Goal: Transaction & Acquisition: Purchase product/service

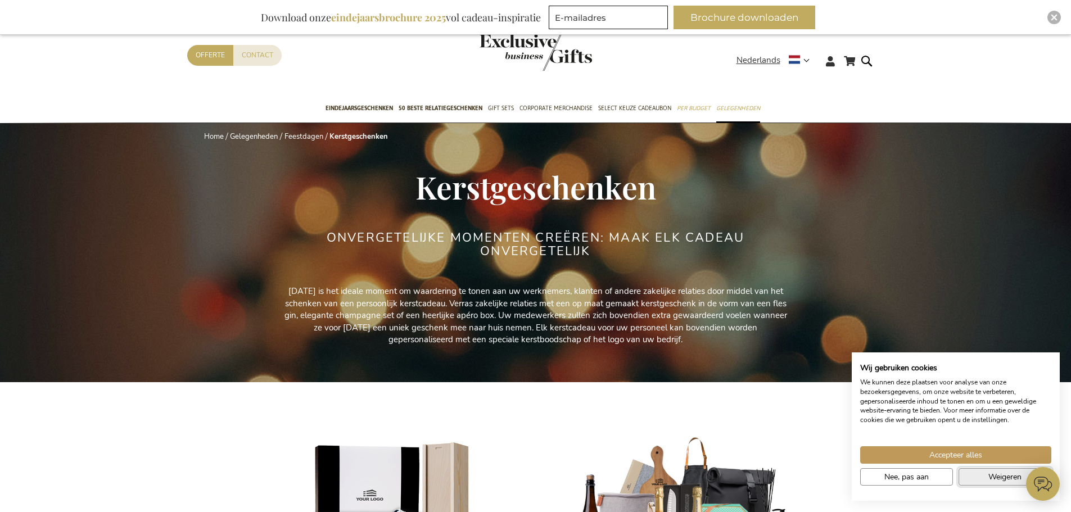
click at [984, 480] on button "Weigeren" at bounding box center [1005, 477] width 93 height 17
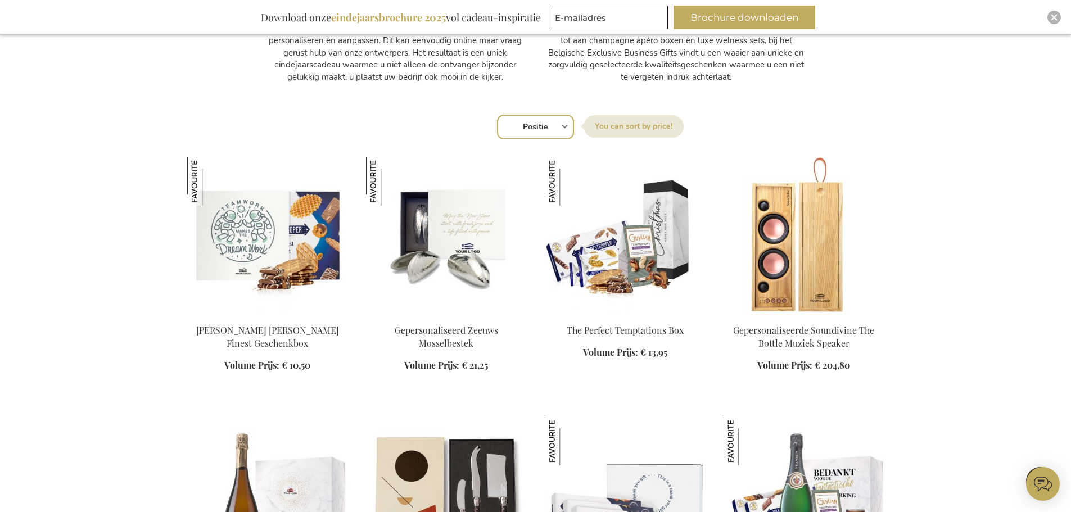
scroll to position [675, 0]
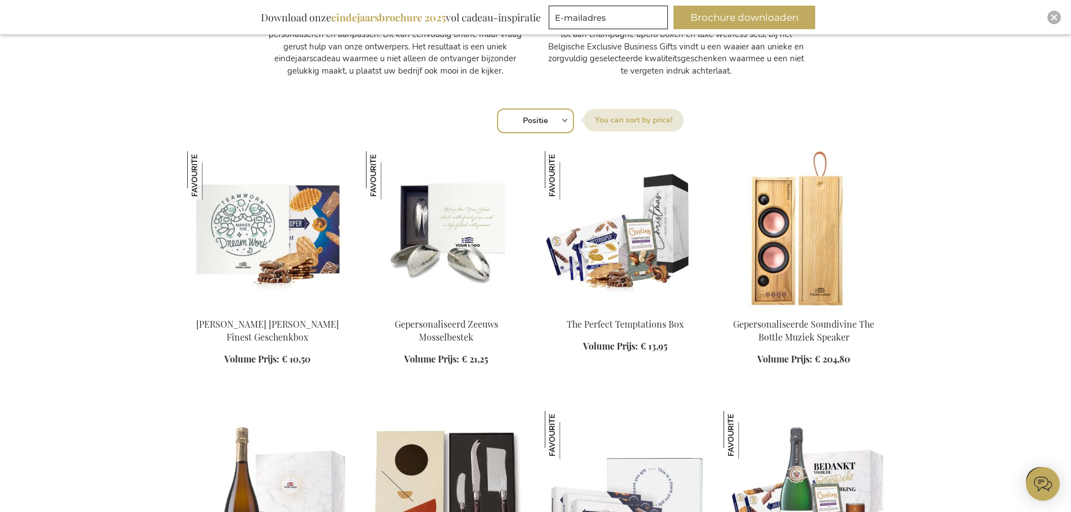
click at [569, 124] on select "Positie Best Sellers Meest bekeken Nieuw Biggest Saving Price: low to high Pric…" at bounding box center [535, 121] width 77 height 25
select select "price_asc"
click at [497, 109] on select "Positie Best Sellers Meest bekeken Nieuw Biggest Saving Price: low to high Pric…" at bounding box center [535, 121] width 77 height 25
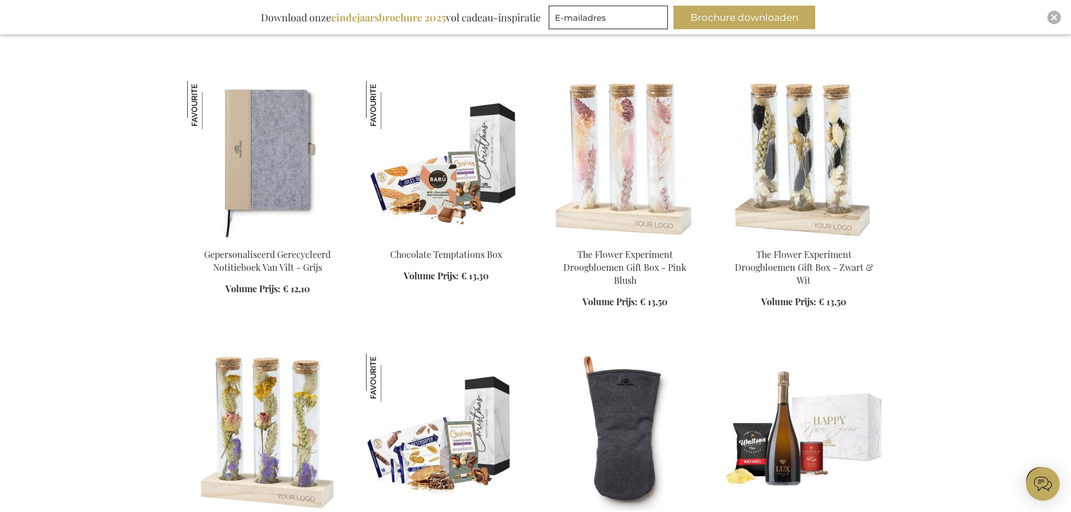
scroll to position [1575, 0]
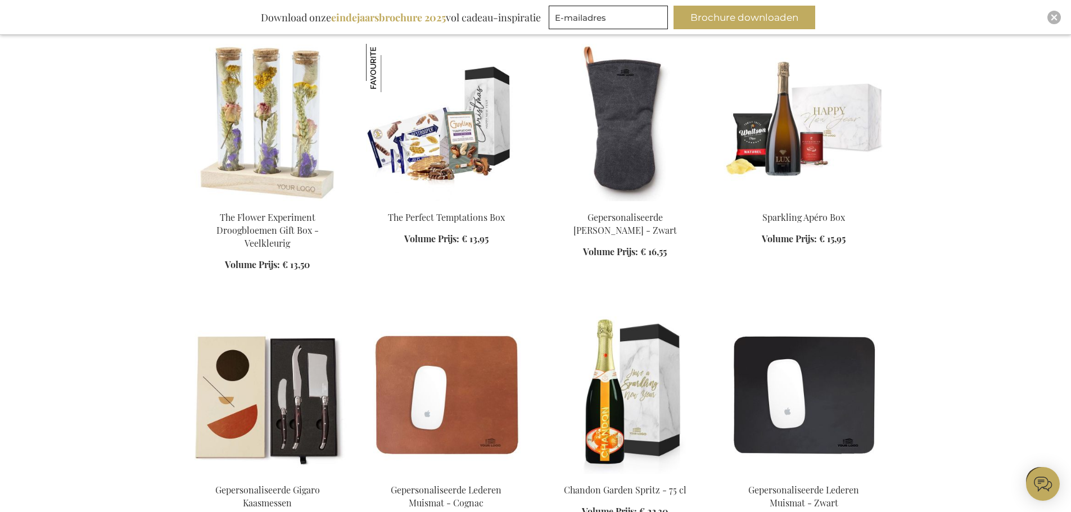
scroll to position [1856, 0]
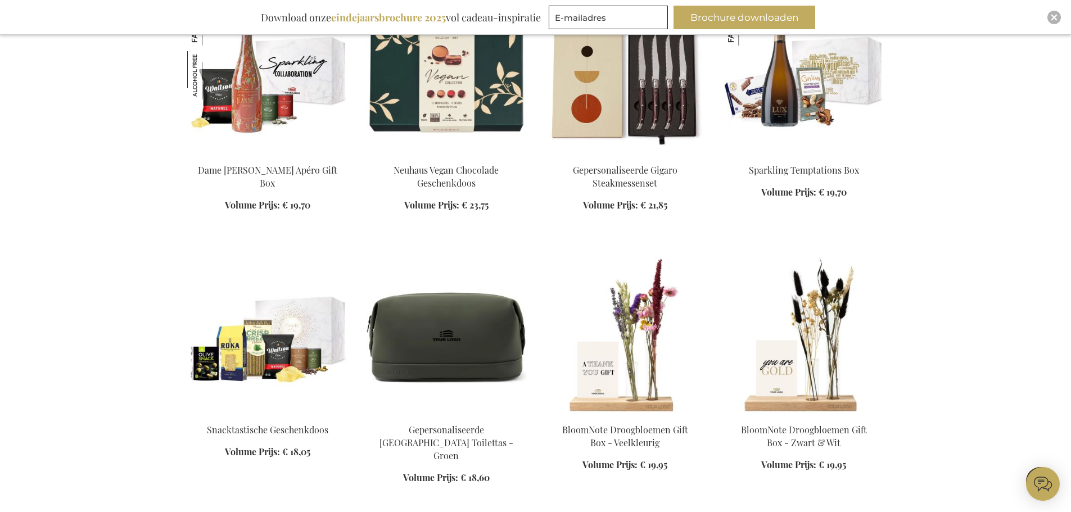
scroll to position [2868, 0]
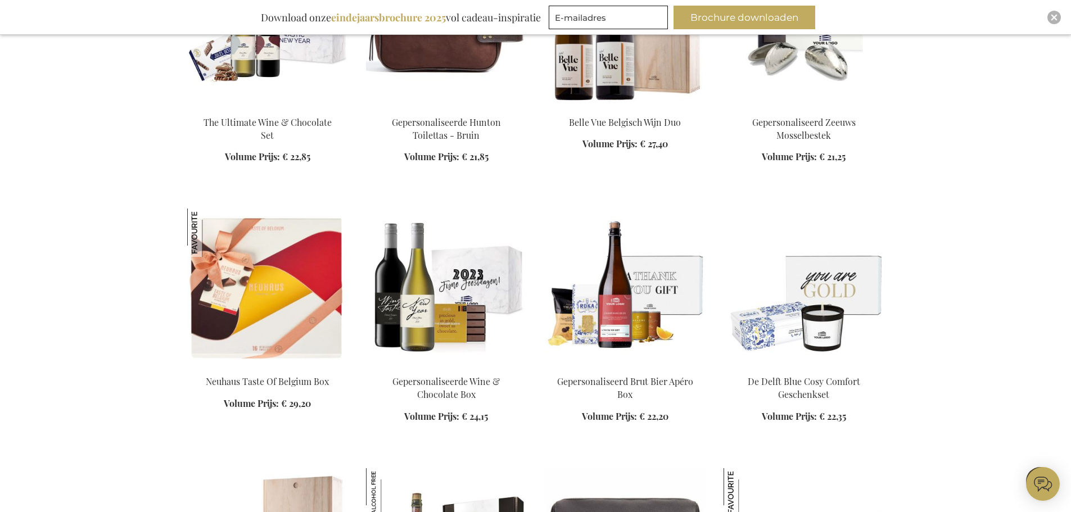
scroll to position [3881, 0]
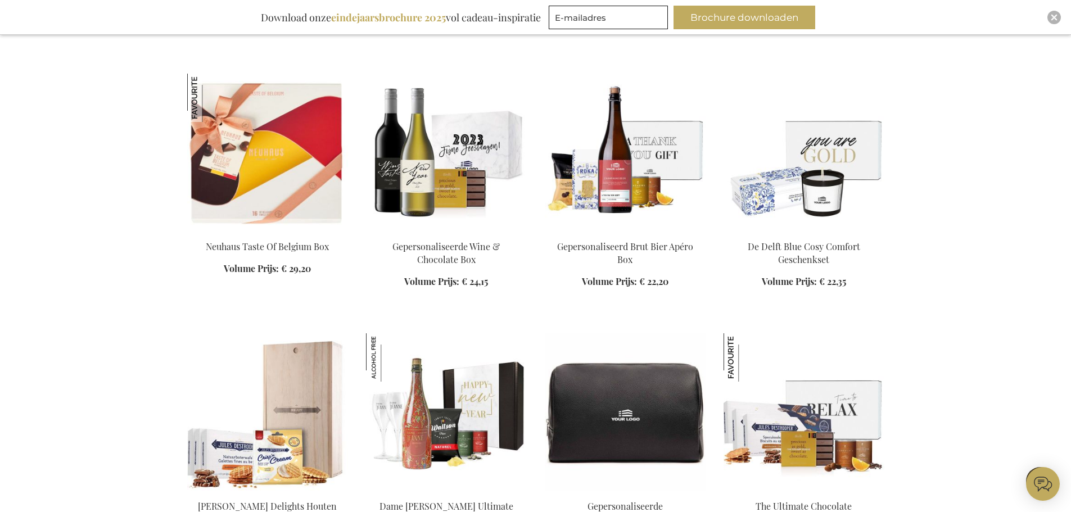
scroll to position [4106, 0]
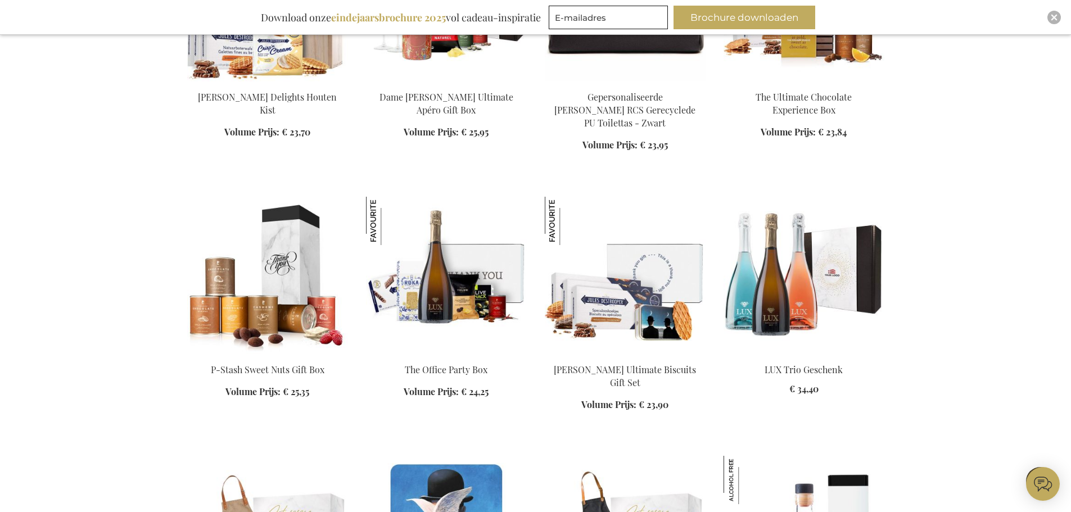
scroll to position [4331, 0]
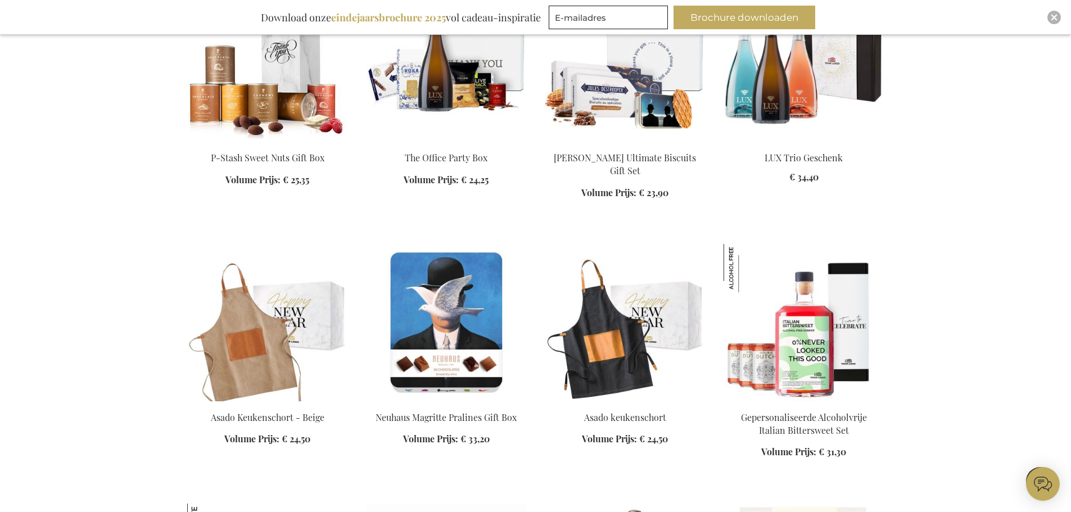
scroll to position [4443, 0]
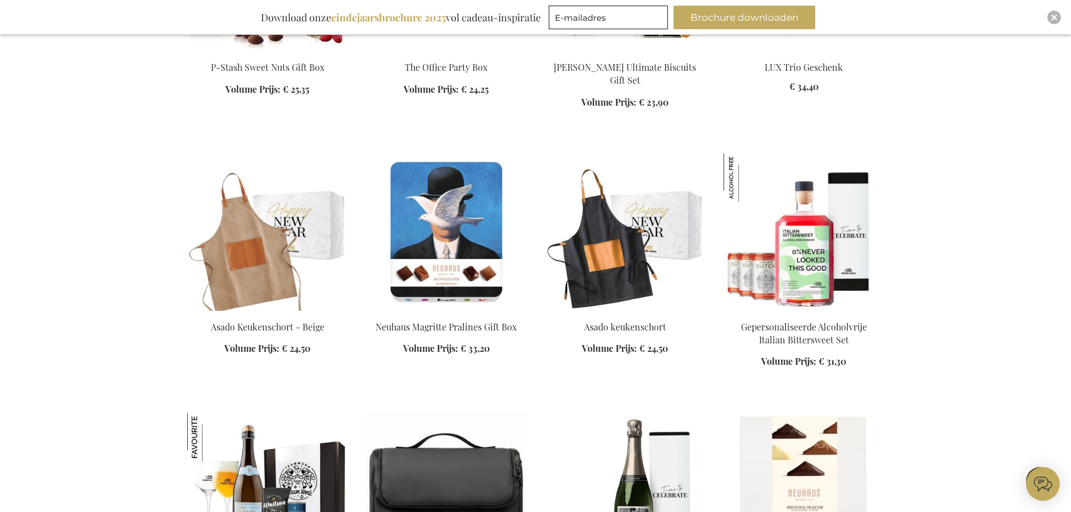
scroll to position [4668, 0]
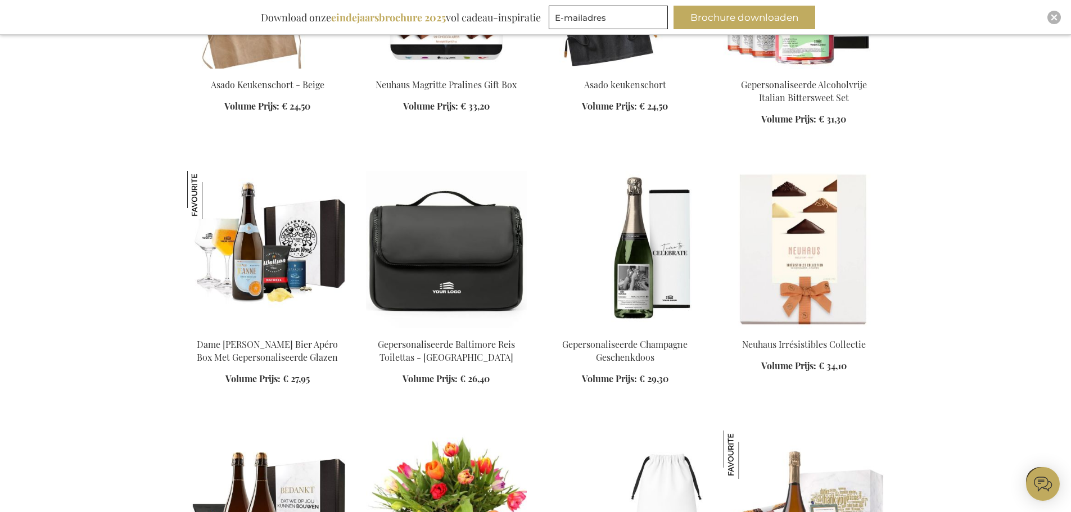
scroll to position [4893, 0]
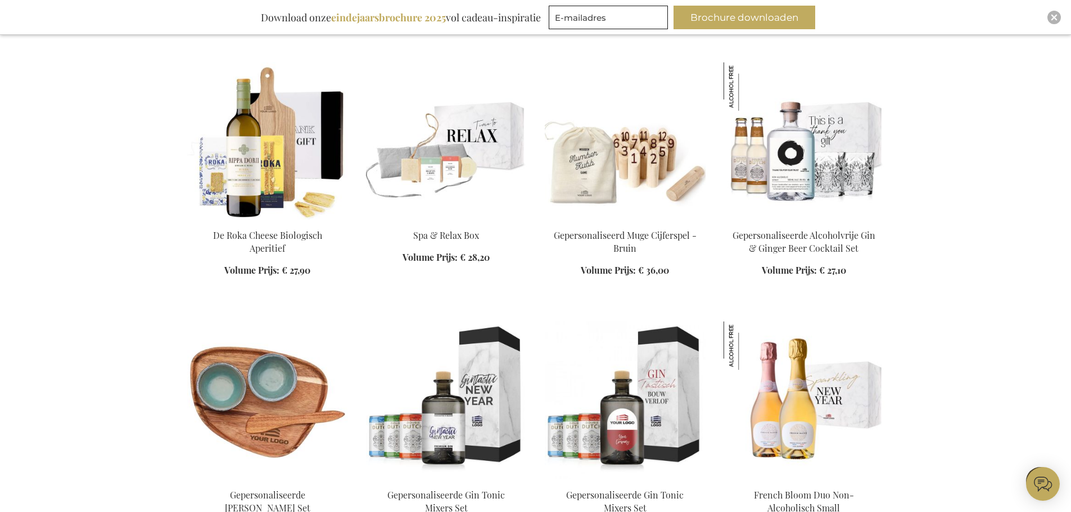
scroll to position [6187, 0]
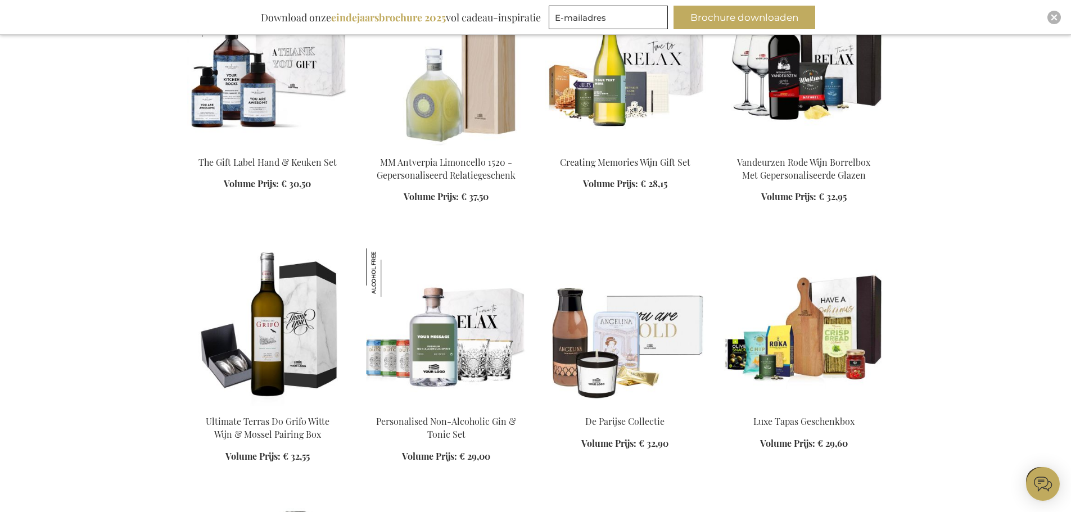
scroll to position [7030, 0]
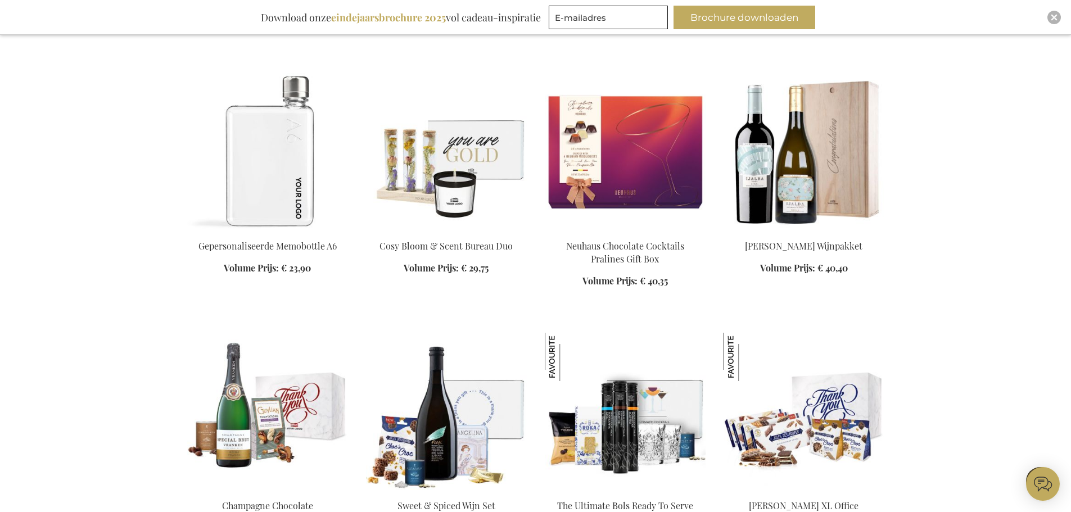
scroll to position [7593, 0]
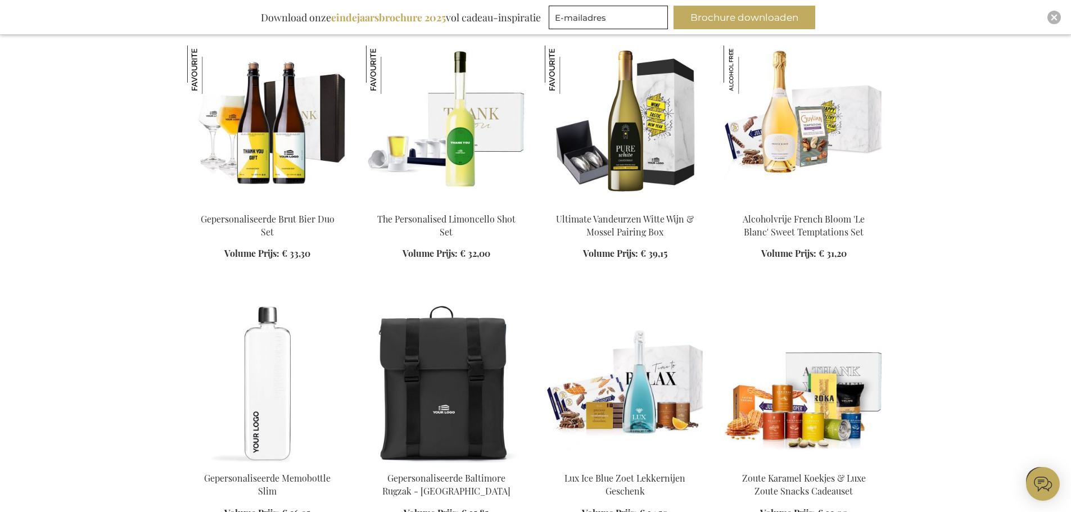
scroll to position [8380, 0]
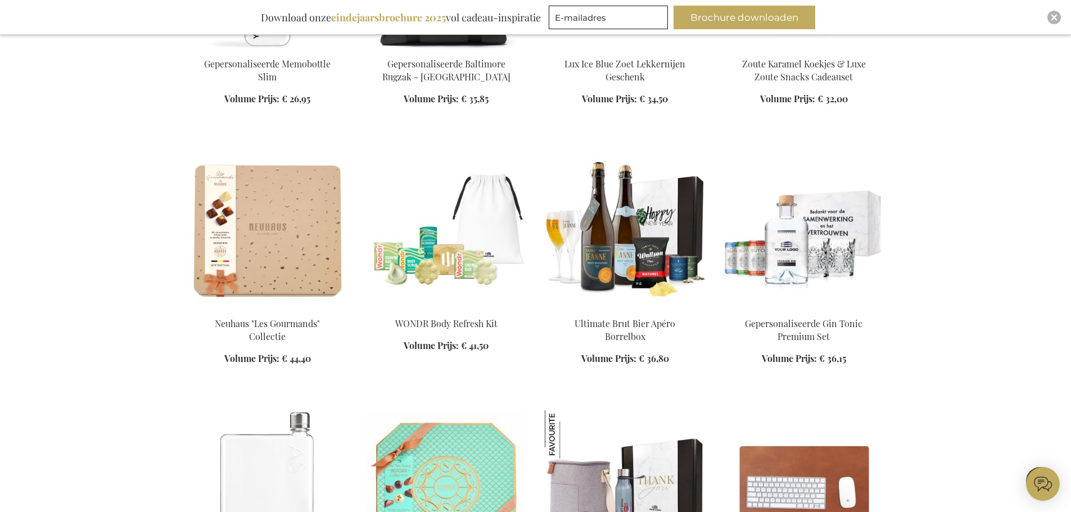
scroll to position [8943, 0]
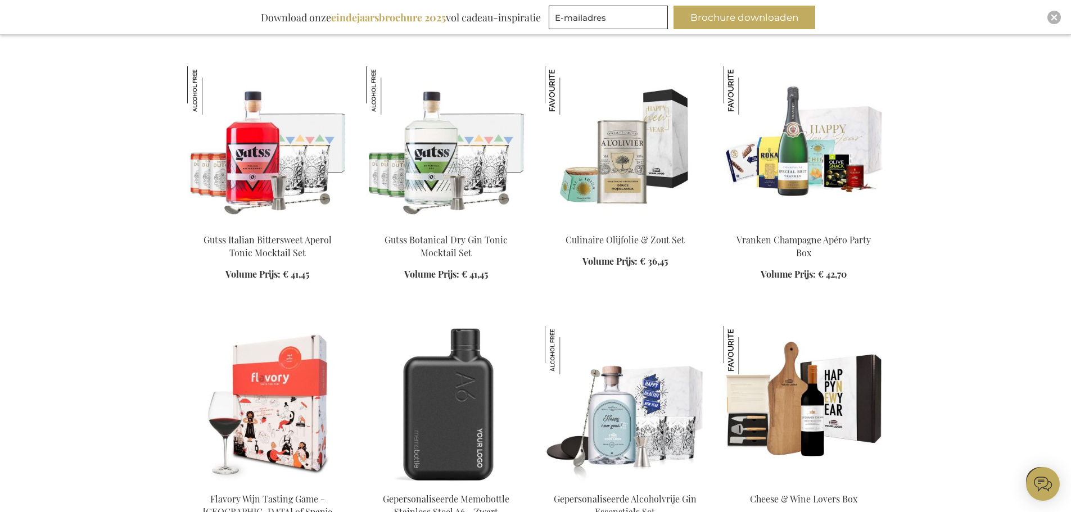
scroll to position [10011, 0]
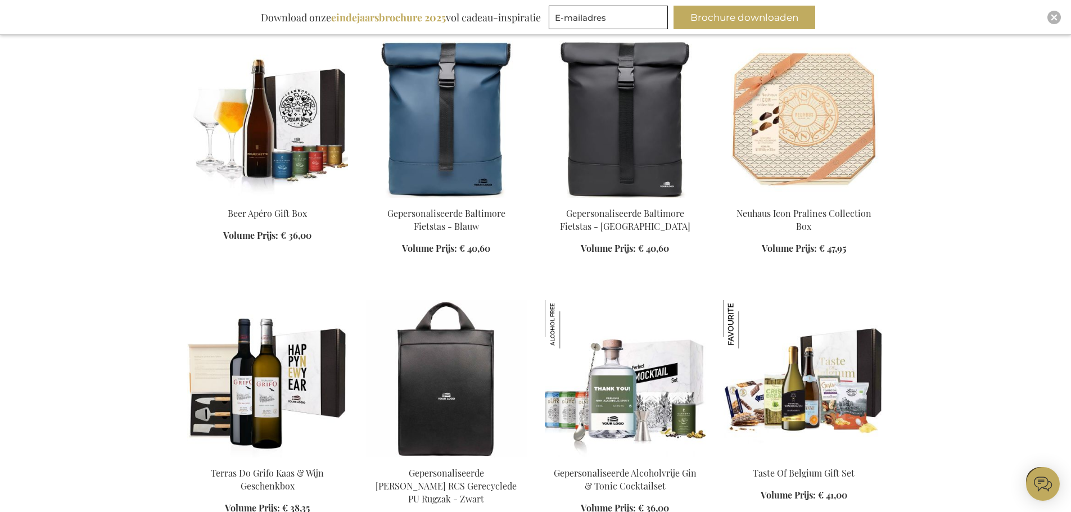
scroll to position [10686, 0]
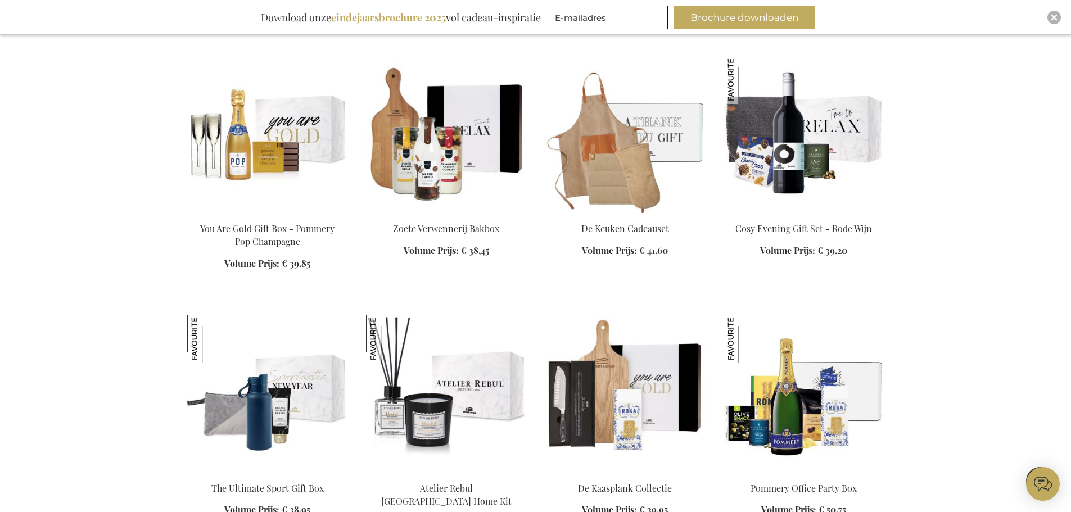
scroll to position [12317, 0]
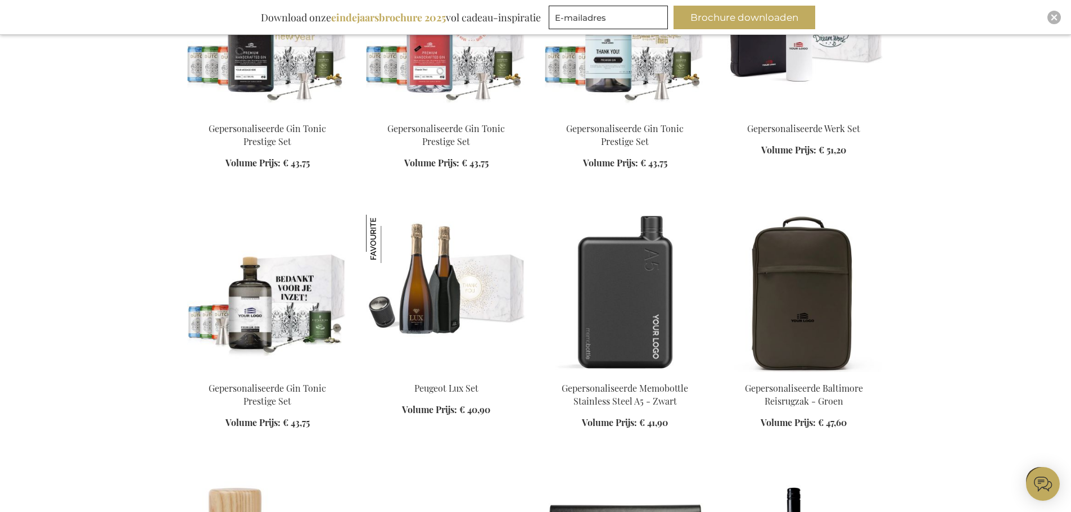
scroll to position [13161, 0]
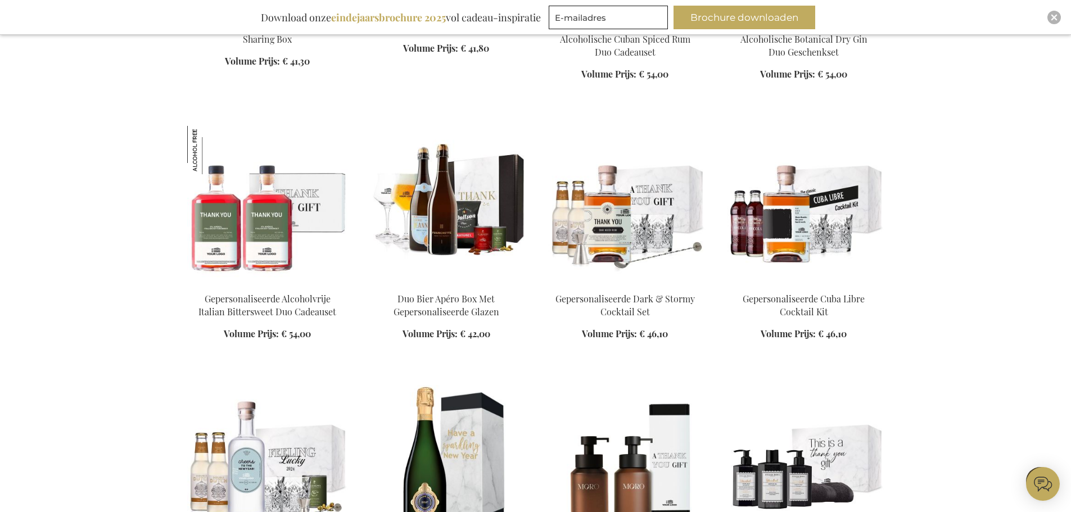
scroll to position [14005, 0]
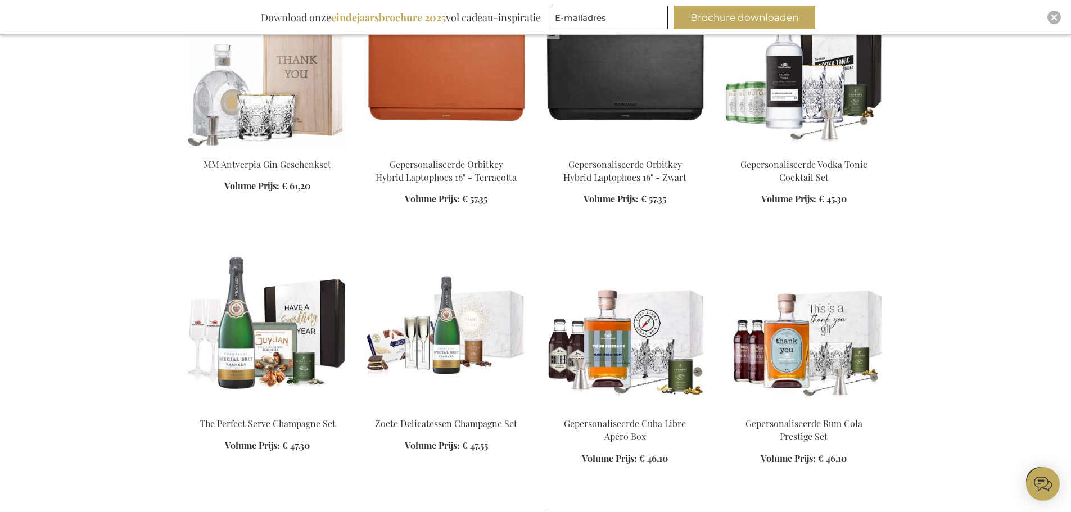
scroll to position [14904, 0]
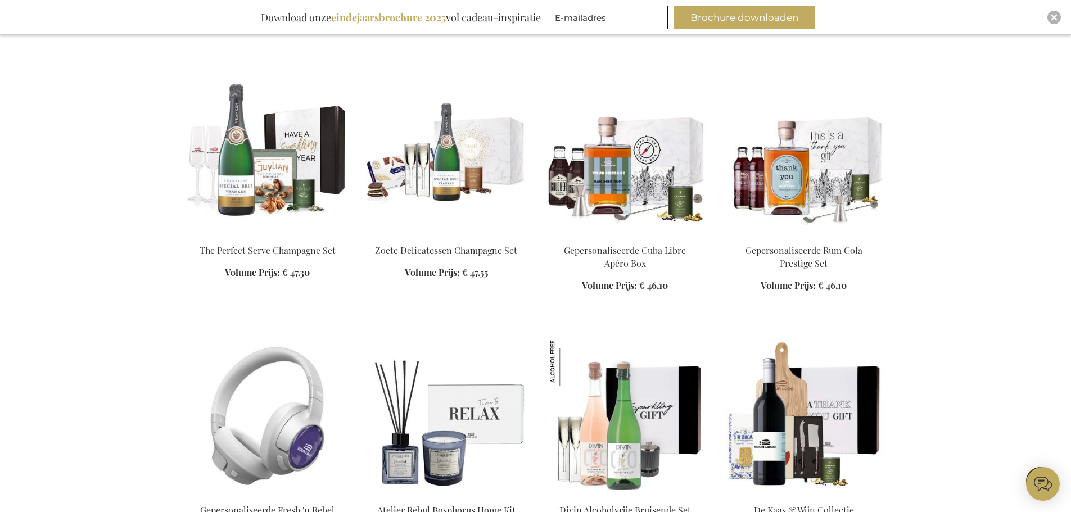
scroll to position [15129, 0]
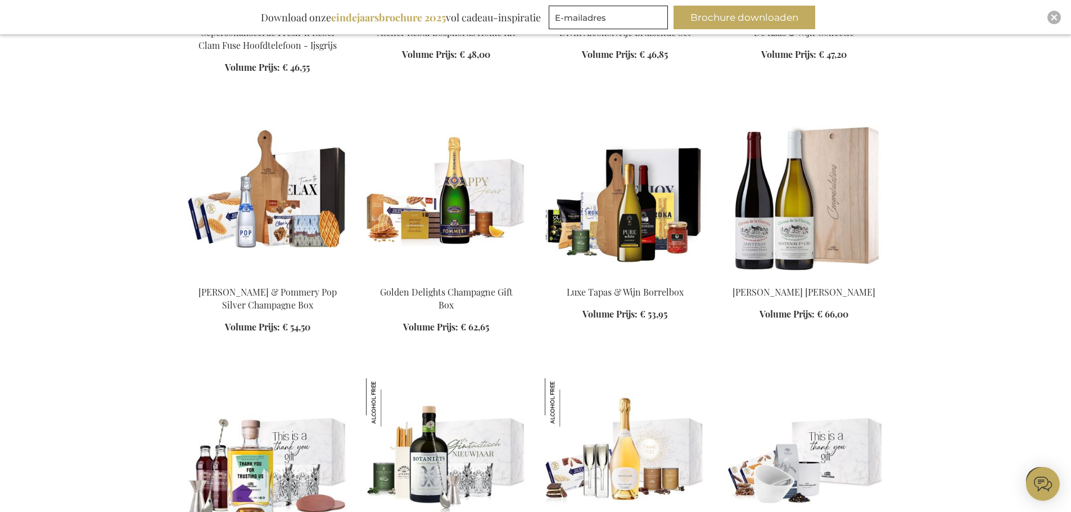
scroll to position [15748, 0]
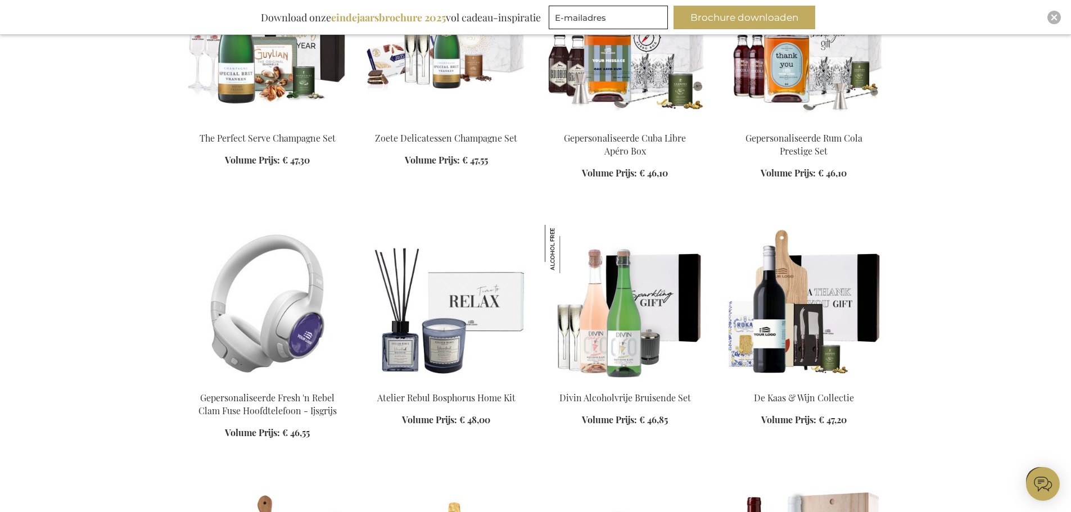
scroll to position [14848, 0]
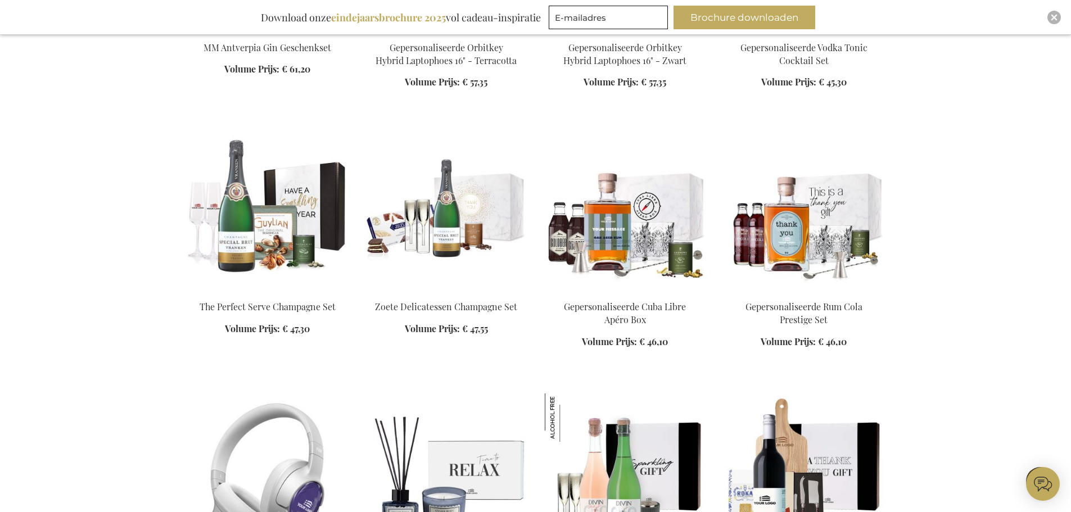
click at [278, 410] on img at bounding box center [267, 472] width 161 height 157
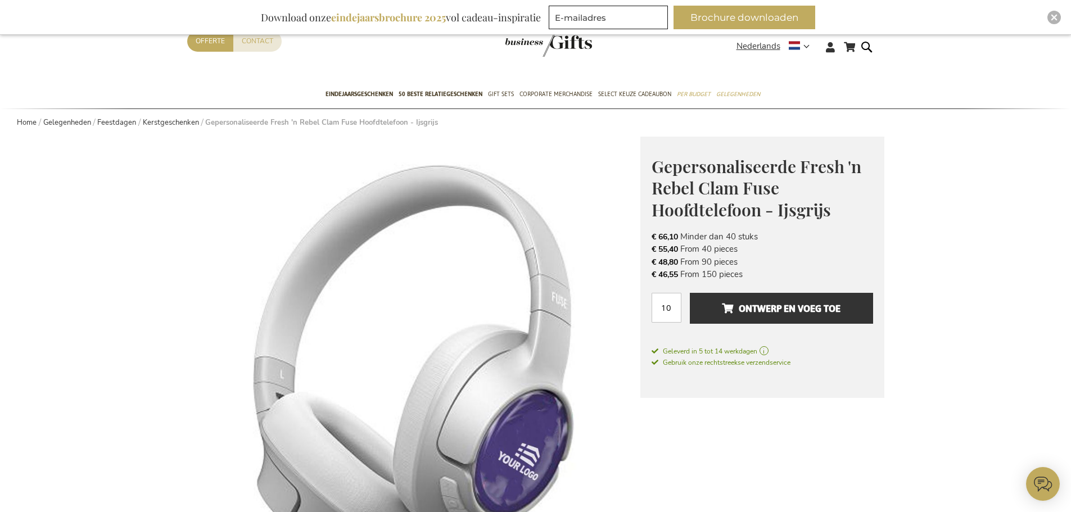
scroll to position [46, 0]
